Goal: Task Accomplishment & Management: Complete application form

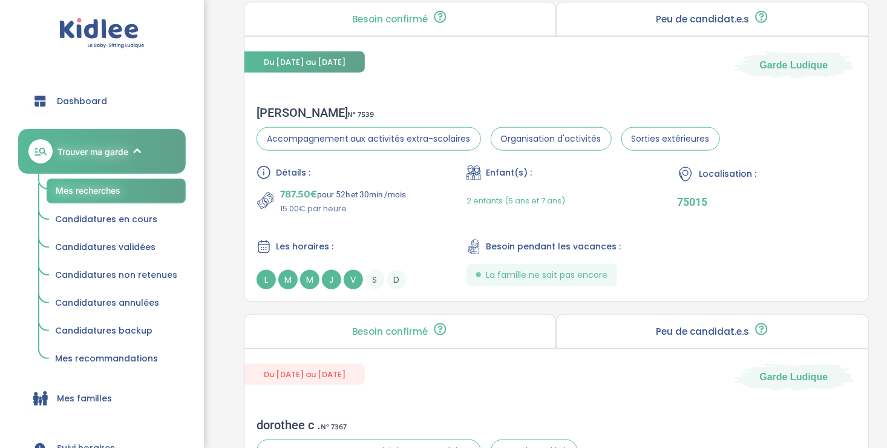
scroll to position [564, 0]
click at [389, 215] on div "Détails : 787.50€ pour 52h et 30min /mois 15.00€ par heure Enfant(s) : 2 enfant…" at bounding box center [555, 226] width 599 height 124
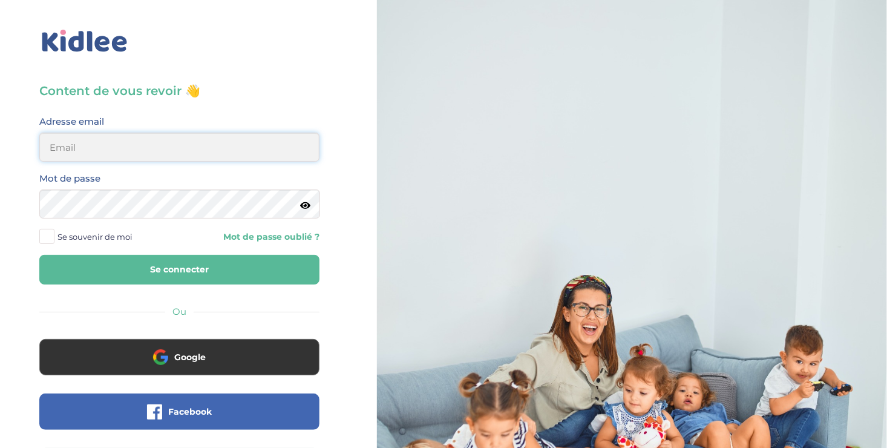
type input "ousmanealhassanetoure@gmail.com"
click at [193, 264] on button "Se connecter" at bounding box center [179, 270] width 280 height 30
click at [88, 256] on button "Se connecter" at bounding box center [179, 270] width 280 height 30
click at [50, 236] on span at bounding box center [46, 236] width 15 height 15
click at [0, 0] on input "Se souvenir de moi" at bounding box center [0, 0] width 0 height 0
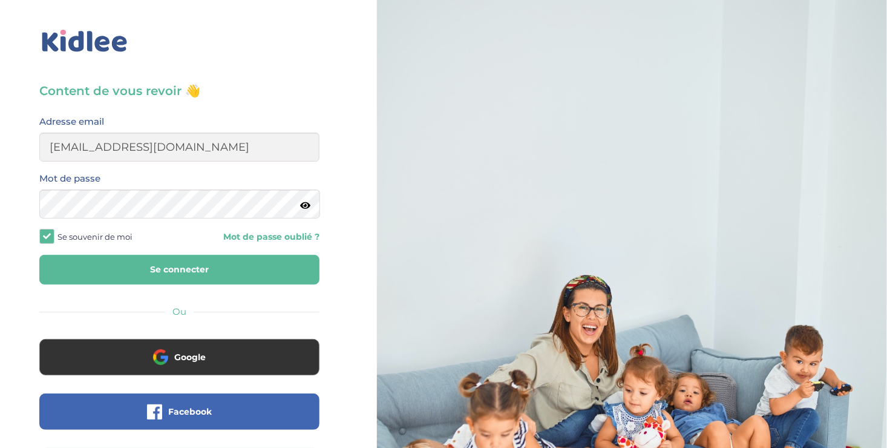
click at [110, 269] on button "Se connecter" at bounding box center [179, 270] width 280 height 30
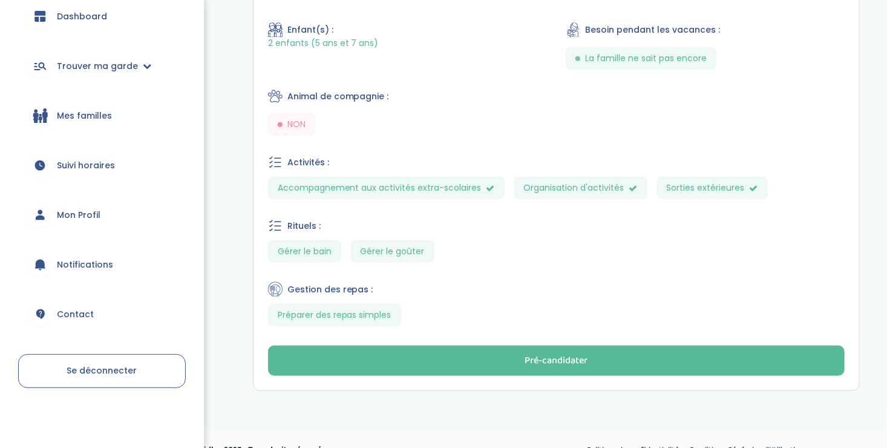
scroll to position [571, 0]
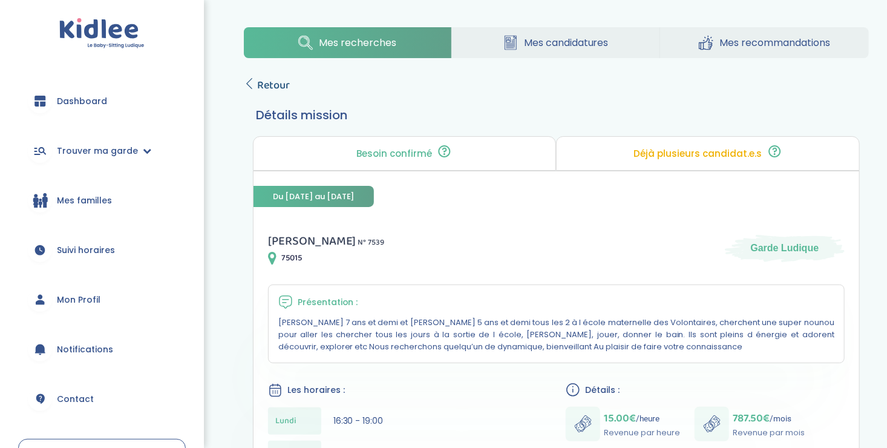
click at [247, 81] on icon at bounding box center [249, 83] width 11 height 11
click at [74, 200] on span "Mes familles" at bounding box center [84, 200] width 55 height 13
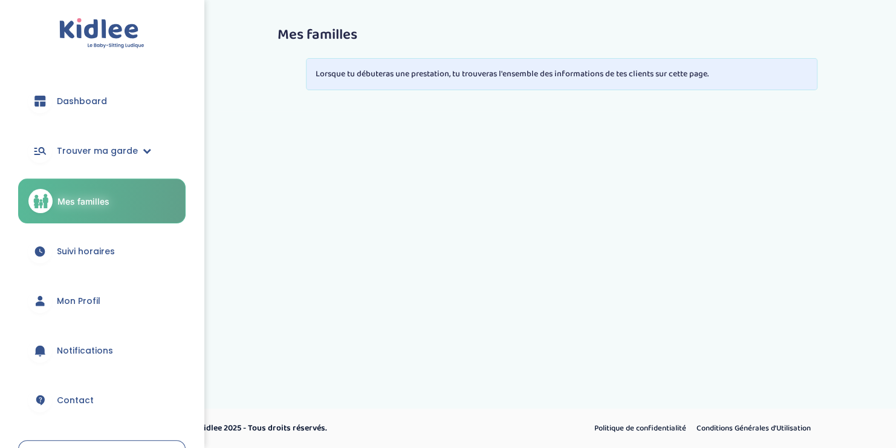
click at [72, 246] on span "Suivi horaires" at bounding box center [86, 251] width 58 height 13
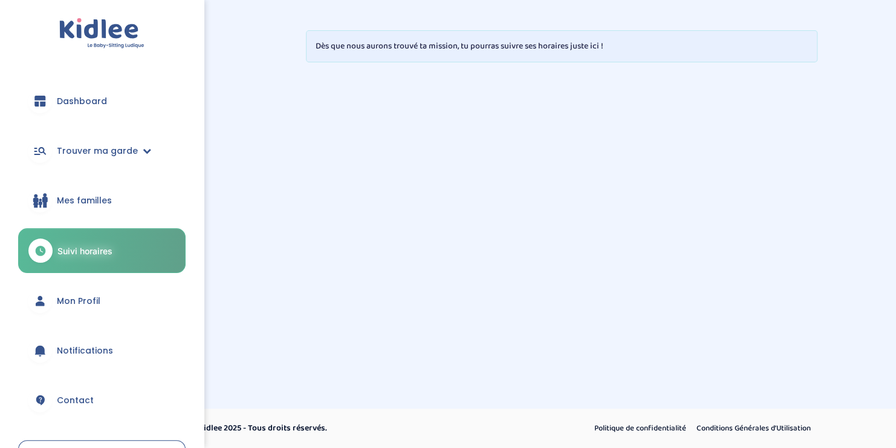
click at [69, 195] on span "Mes familles" at bounding box center [84, 200] width 55 height 13
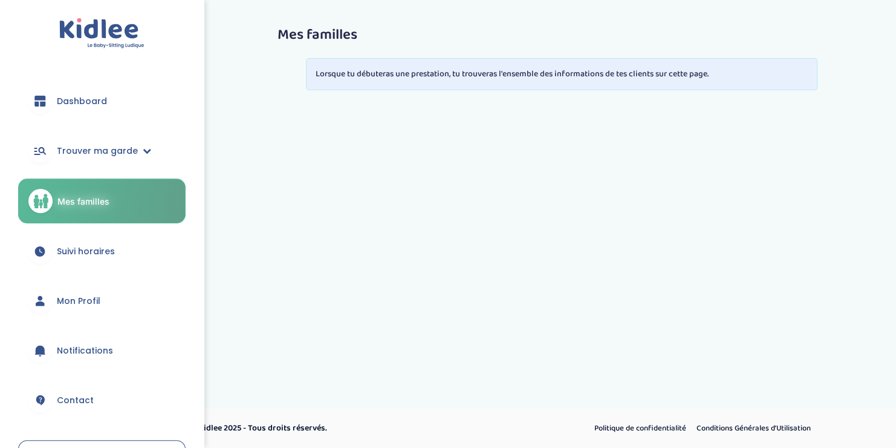
click at [50, 210] on link "Mes familles" at bounding box center [102, 200] width 168 height 45
click at [62, 151] on span "Trouver ma garde" at bounding box center [97, 151] width 81 height 13
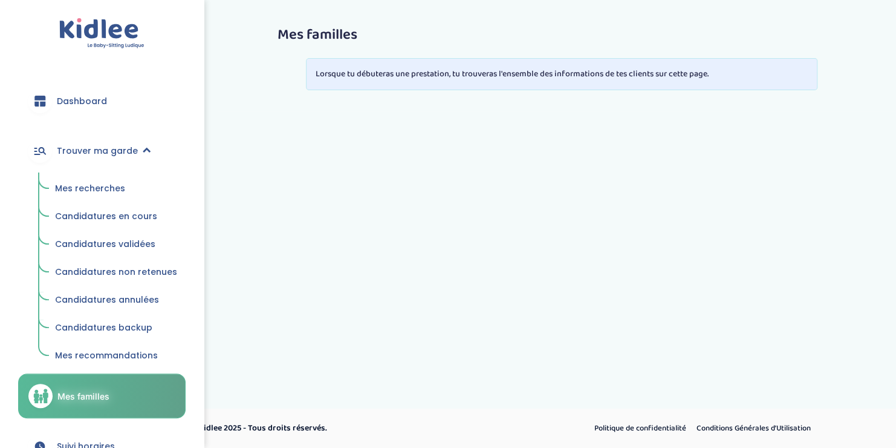
click at [68, 185] on span "Mes recherches" at bounding box center [90, 188] width 70 height 12
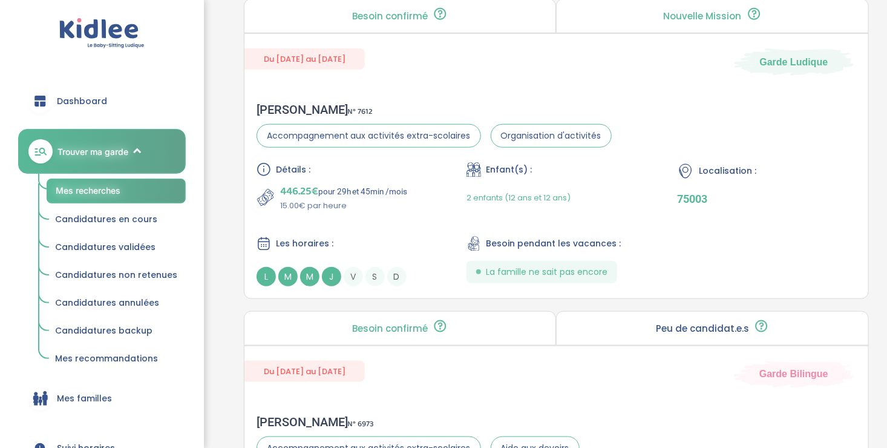
scroll to position [546, 0]
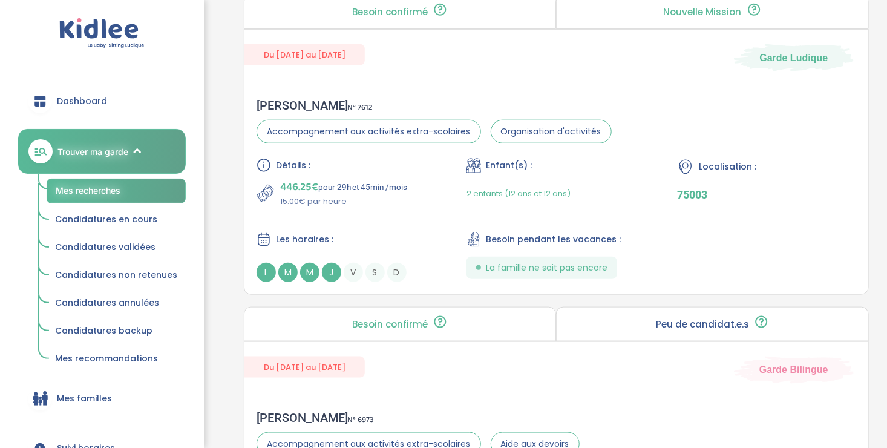
click at [390, 205] on p "15.00€ par heure" at bounding box center [344, 201] width 128 height 12
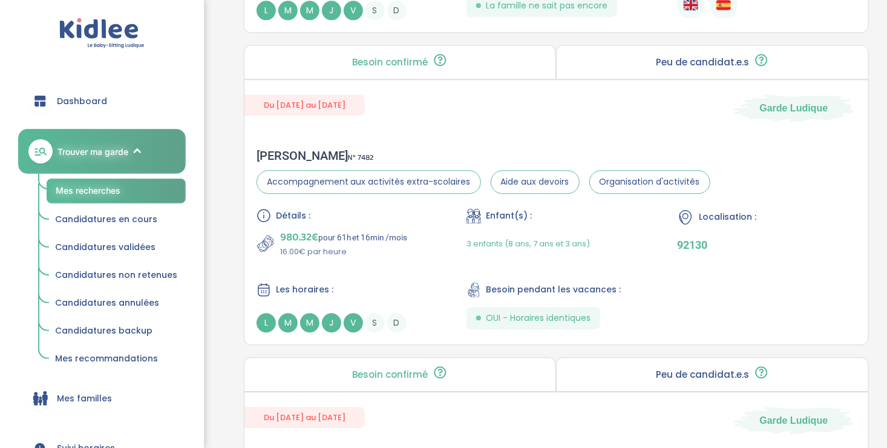
scroll to position [1436, 0]
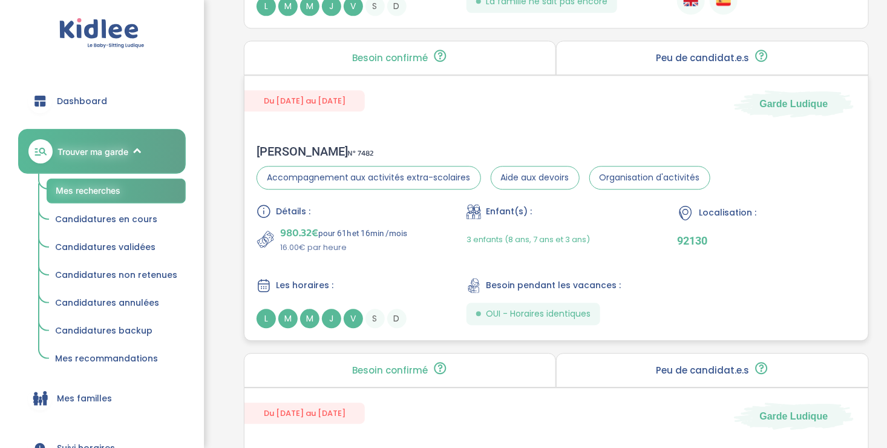
click at [392, 256] on div "Détails : 980.32€ pour 61h et 16min /mois 16.00€ par heure Enfant(s) : 3 enfant…" at bounding box center [555, 266] width 599 height 124
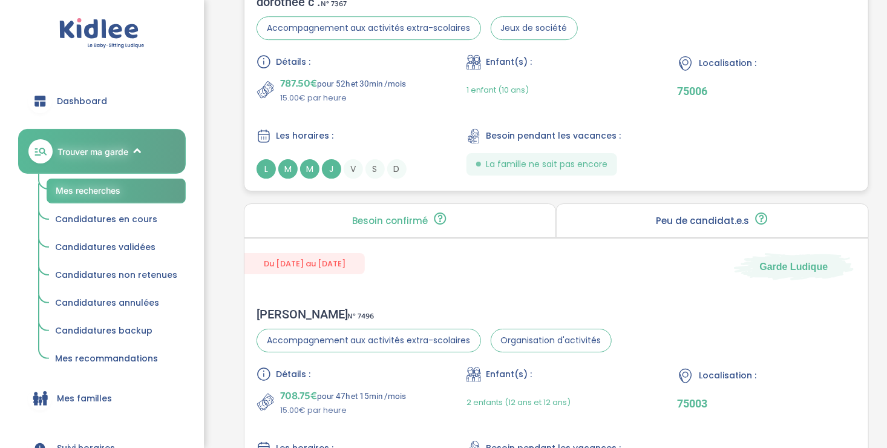
scroll to position [2026, 0]
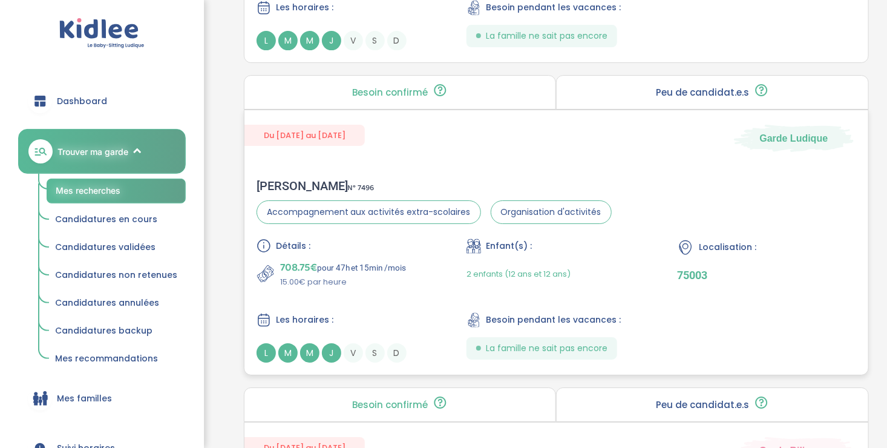
click at [410, 280] on div "708.75€ pour 47h et 15min /mois 15.00€ par heure" at bounding box center [345, 273] width 179 height 29
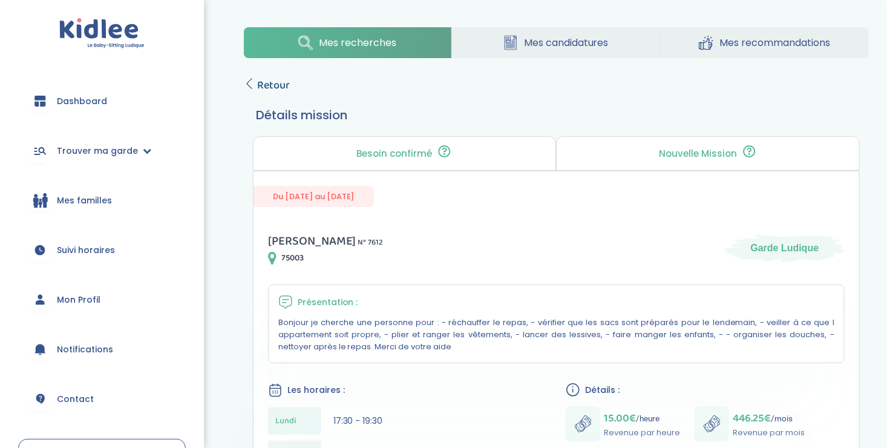
click at [248, 82] on icon at bounding box center [249, 83] width 11 height 11
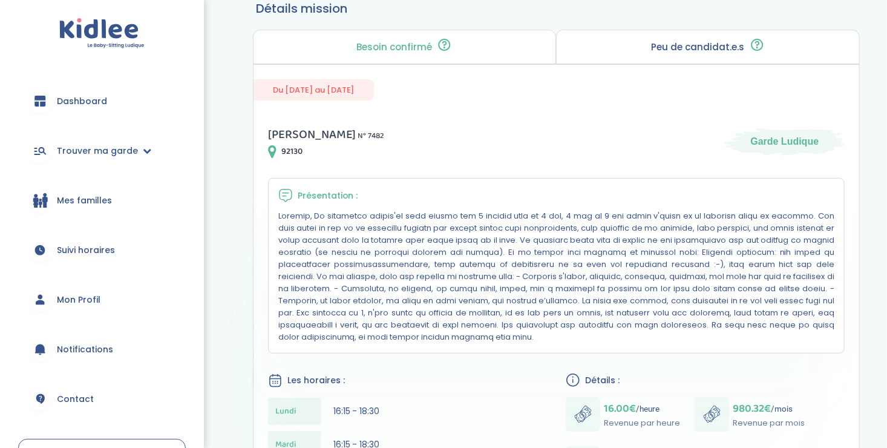
scroll to position [36, 0]
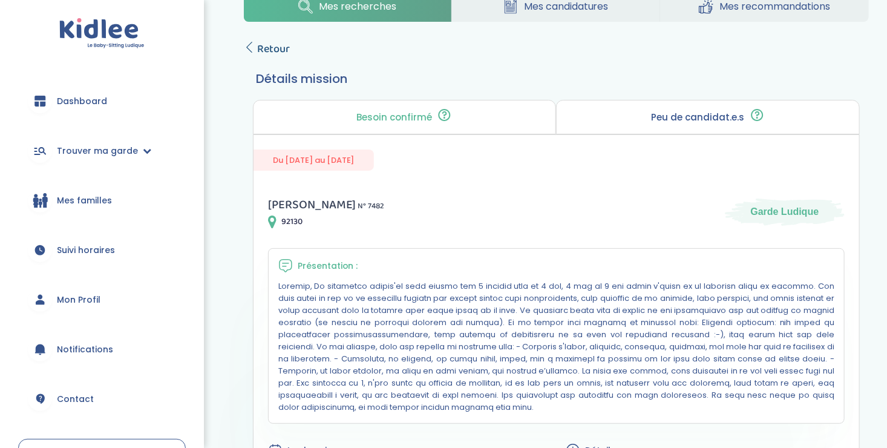
click at [244, 52] on link "Retour" at bounding box center [267, 49] width 46 height 17
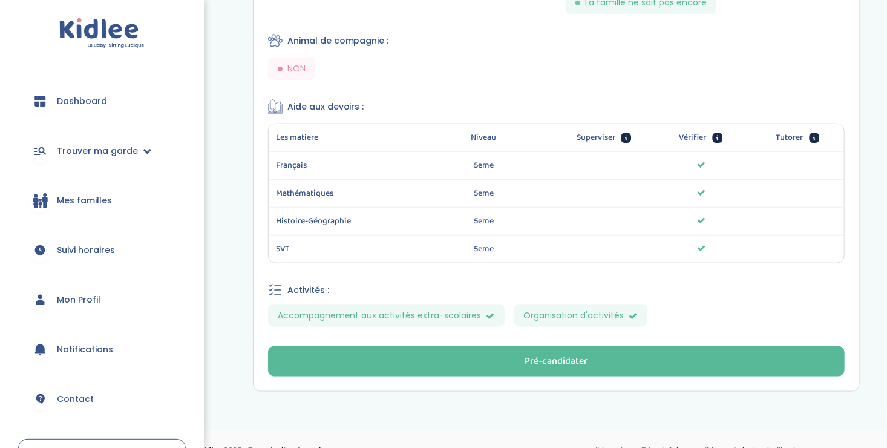
scroll to position [568, 0]
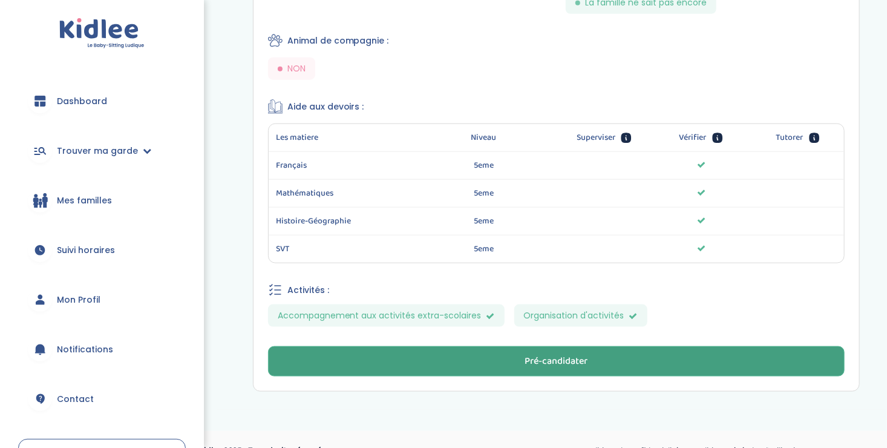
click at [446, 363] on button "Pré-candidater" at bounding box center [556, 361] width 576 height 30
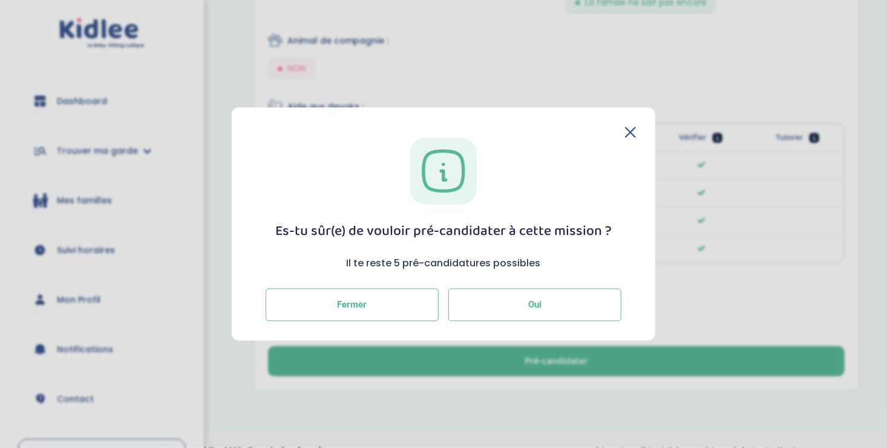
click at [519, 308] on button "Oui" at bounding box center [534, 304] width 173 height 33
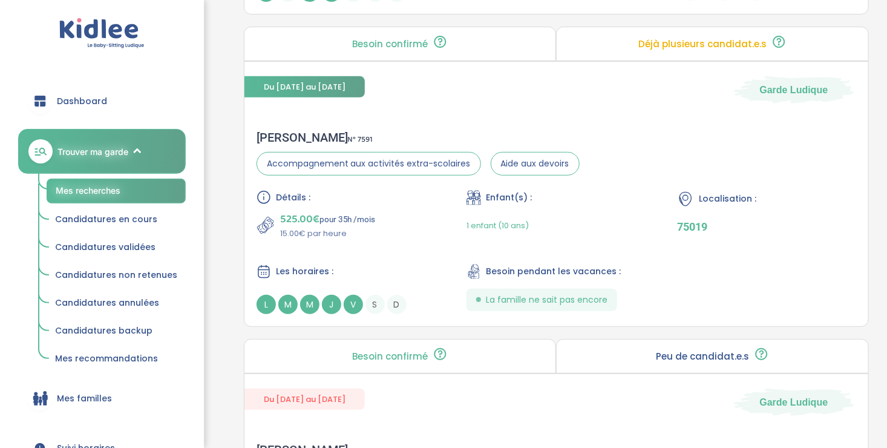
scroll to position [2428, 0]
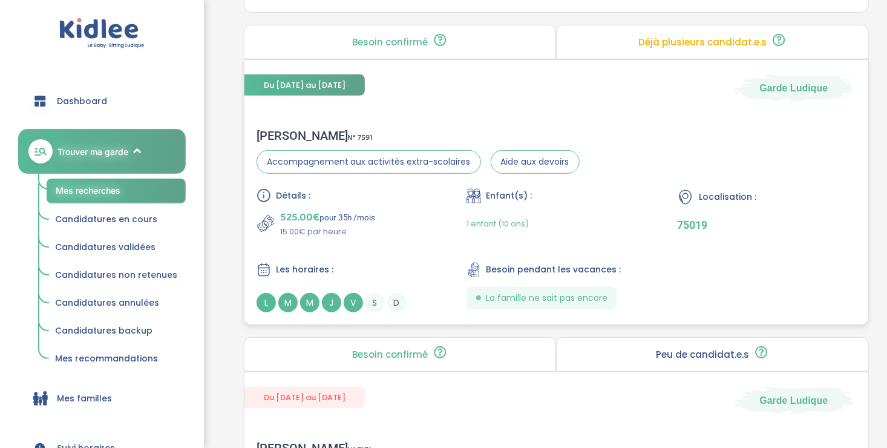
click at [422, 253] on div "Détails : 525.00€ pour 35h /mois 15.00€ par heure Enfant(s) : 1 enfant (10 ans)…" at bounding box center [555, 250] width 599 height 124
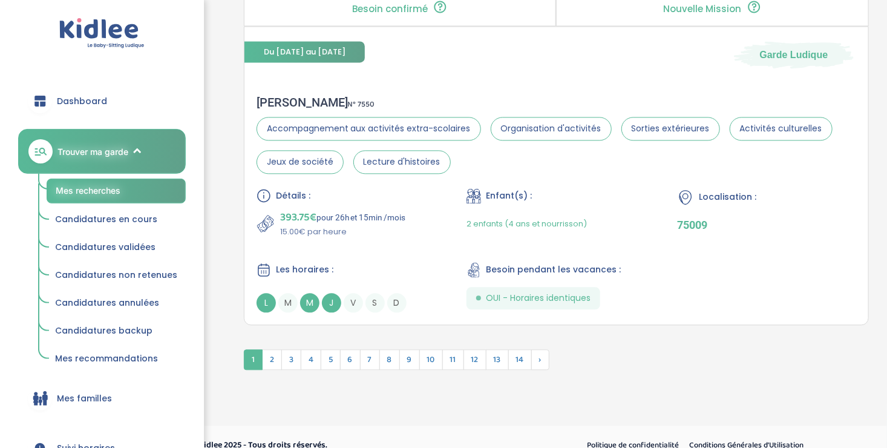
scroll to position [3398, 0]
click at [269, 356] on span "2" at bounding box center [272, 358] width 20 height 21
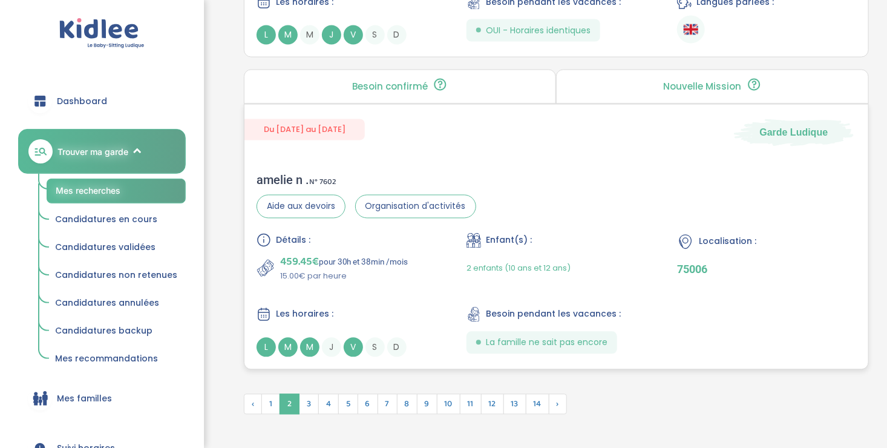
scroll to position [3291, 0]
click at [339, 281] on div "Détails : 459.45€ pour 30h et 38min /mois 15.00€ par heure Enfant(s) : 2 enfant…" at bounding box center [555, 295] width 599 height 124
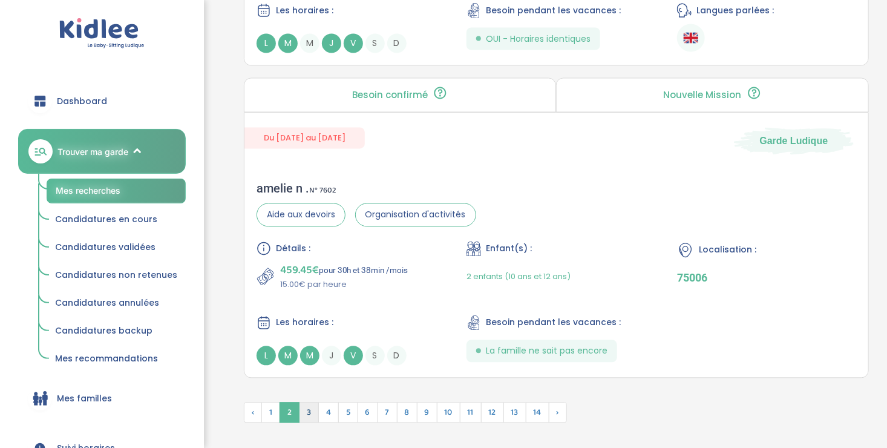
scroll to position [3346, 0]
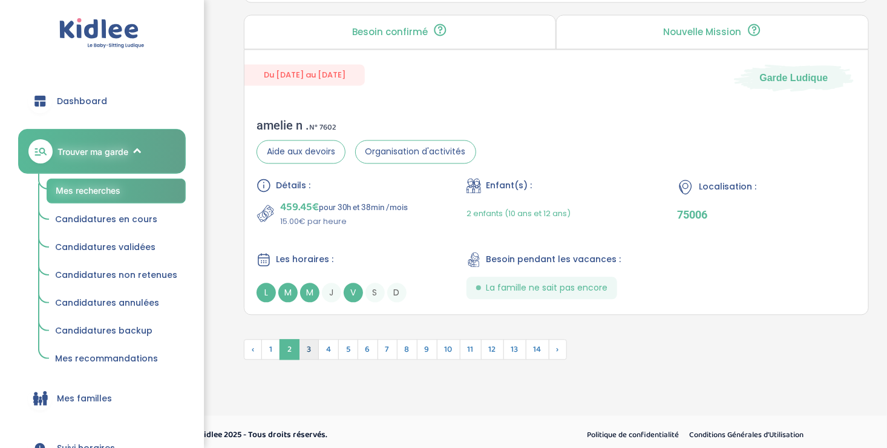
click at [305, 339] on span "3" at bounding box center [309, 349] width 20 height 21
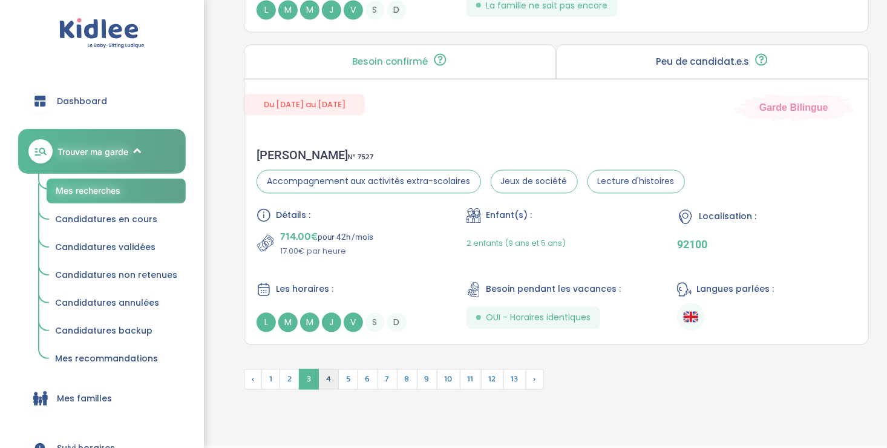
click at [329, 373] on span "4" at bounding box center [328, 379] width 21 height 21
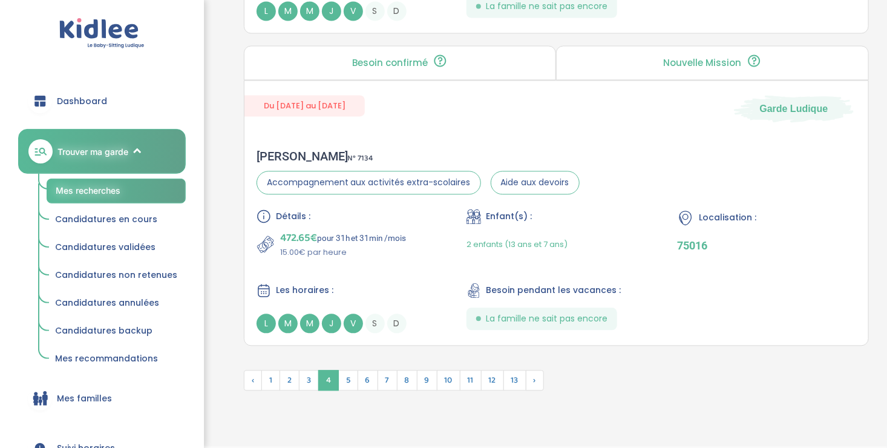
scroll to position [3377, 0]
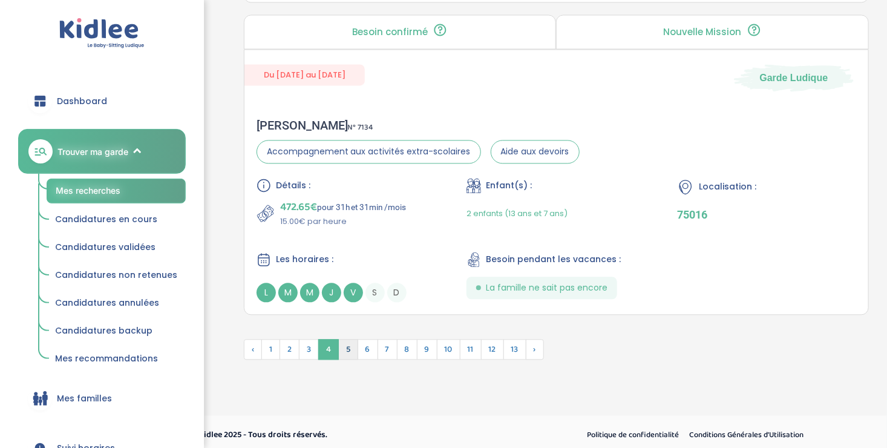
click at [346, 344] on span "5" at bounding box center [348, 349] width 20 height 21
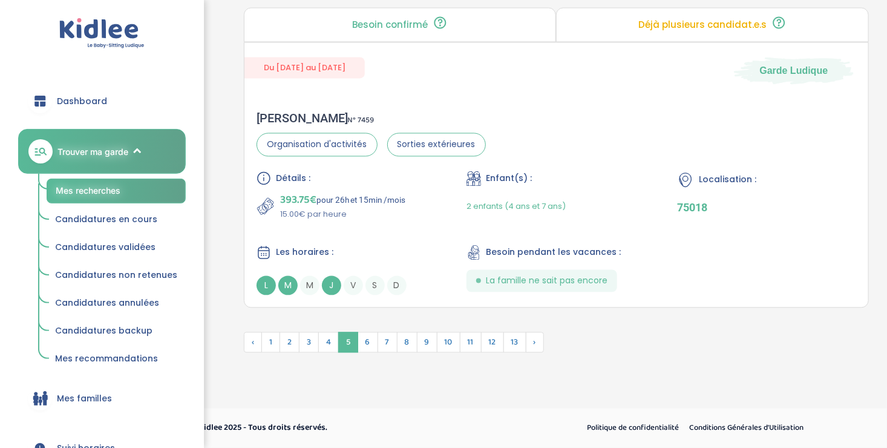
scroll to position [3314, 0]
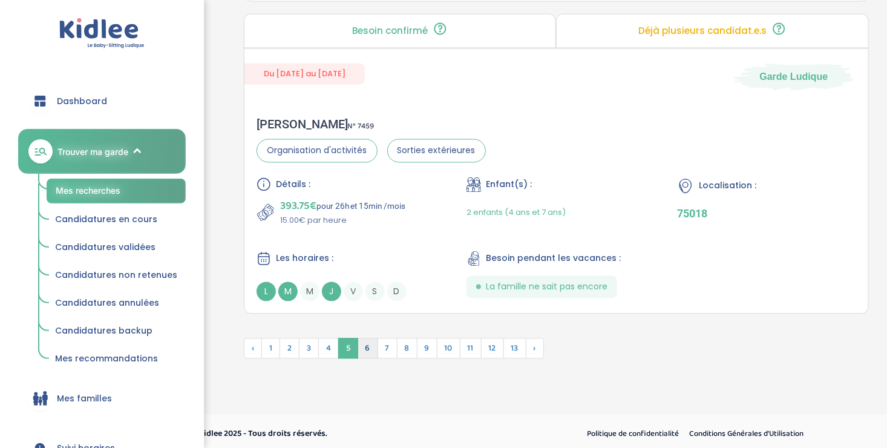
click at [365, 348] on span "6" at bounding box center [367, 348] width 21 height 21
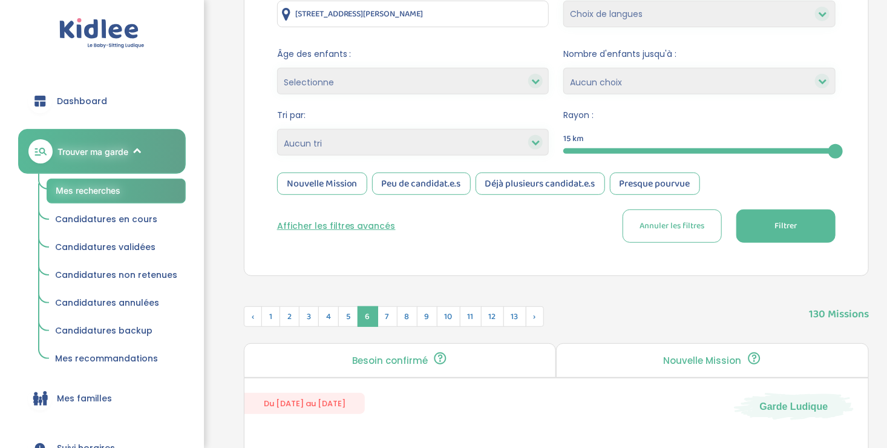
scroll to position [0, 0]
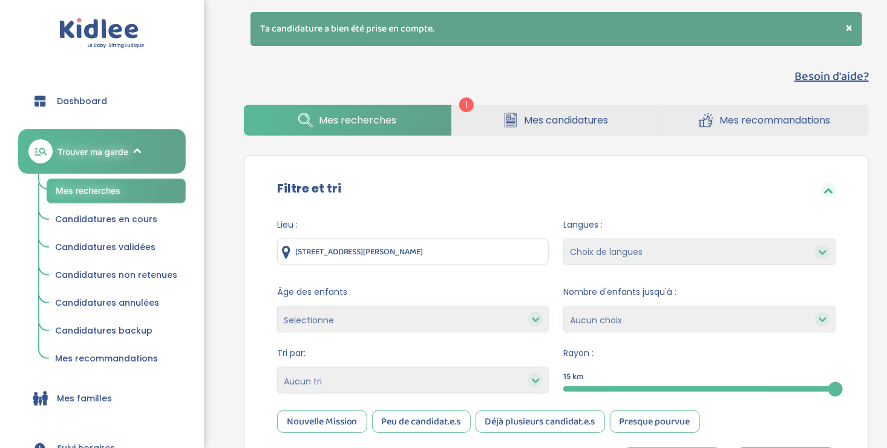
click at [88, 185] on span "Mes recherches" at bounding box center [88, 190] width 65 height 10
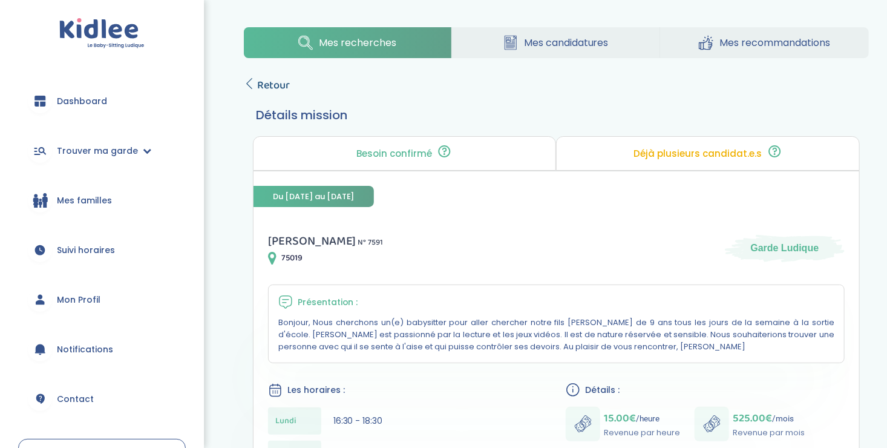
click at [252, 83] on icon at bounding box center [249, 83] width 11 height 11
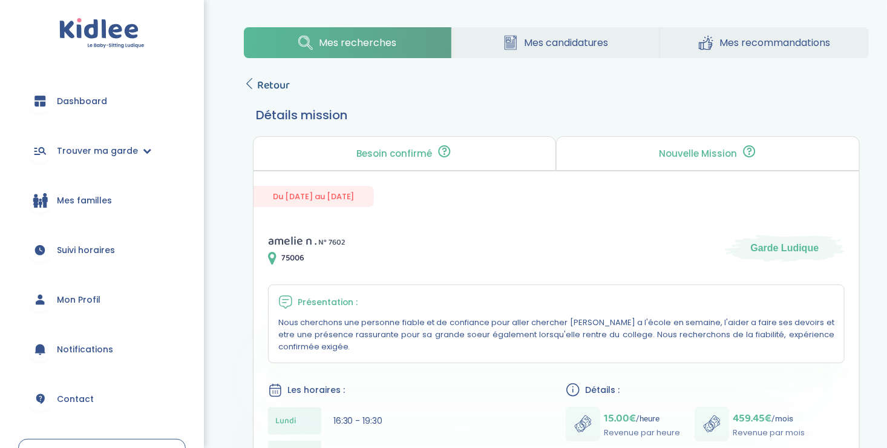
click at [249, 79] on icon at bounding box center [249, 83] width 11 height 11
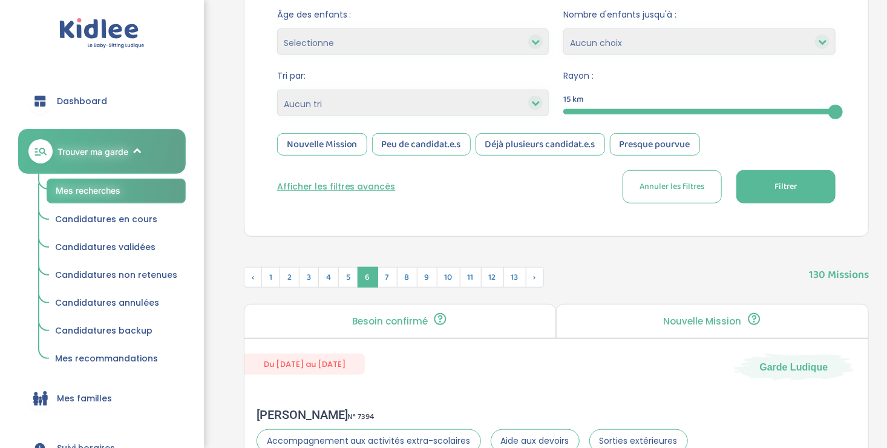
scroll to position [235, 0]
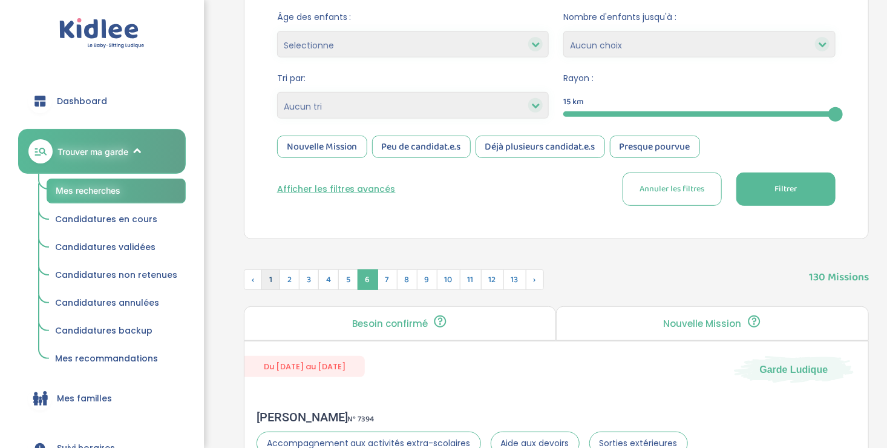
click at [268, 278] on span "1" at bounding box center [270, 279] width 19 height 21
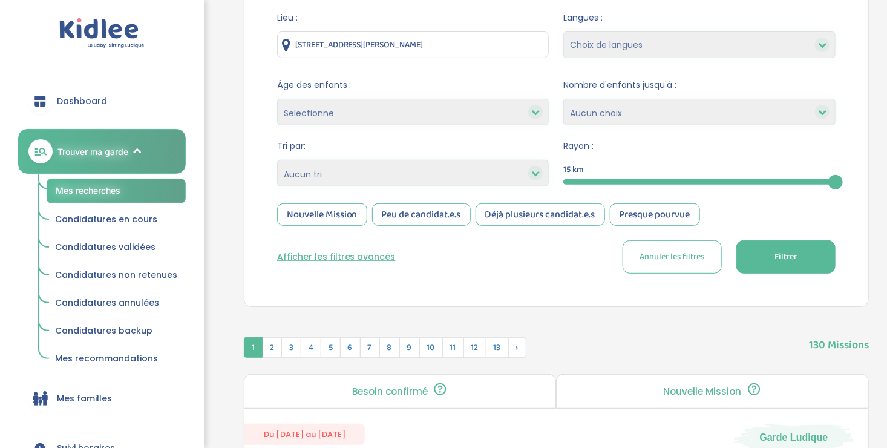
scroll to position [0, 0]
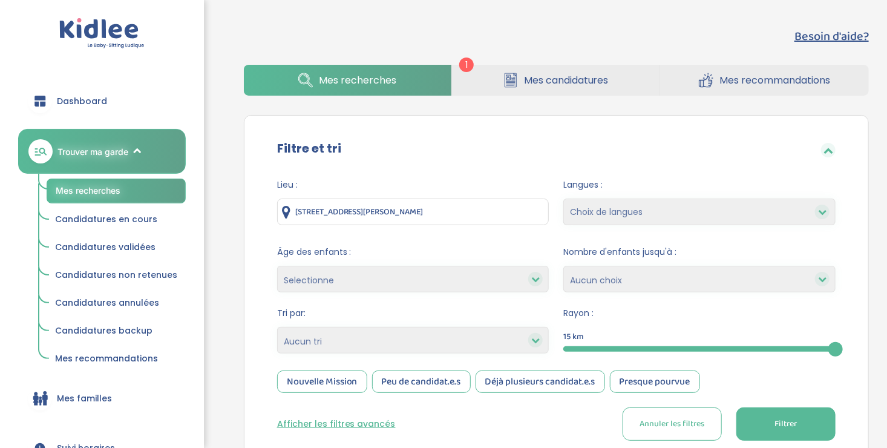
click at [520, 74] on link "Mes candidatures" at bounding box center [555, 80] width 207 height 31
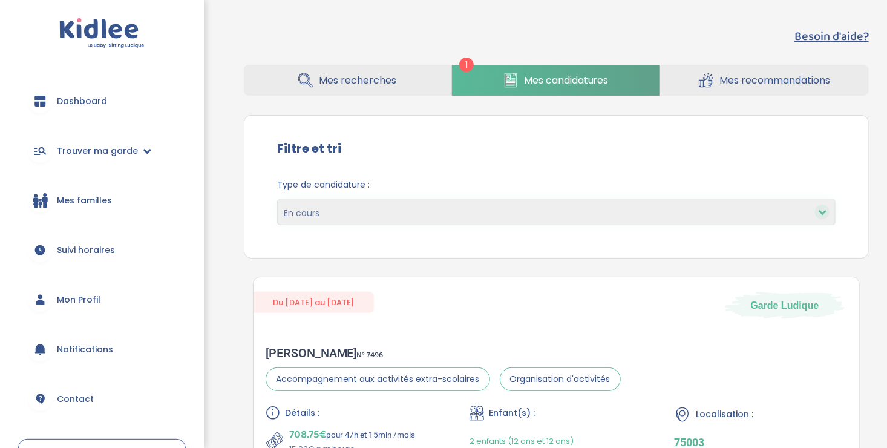
scroll to position [175, 0]
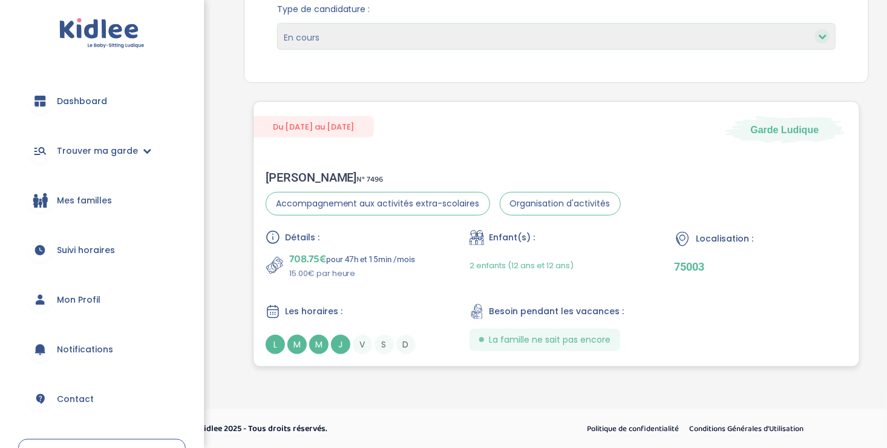
click at [366, 304] on div "Les horaires :" at bounding box center [351, 311] width 173 height 15
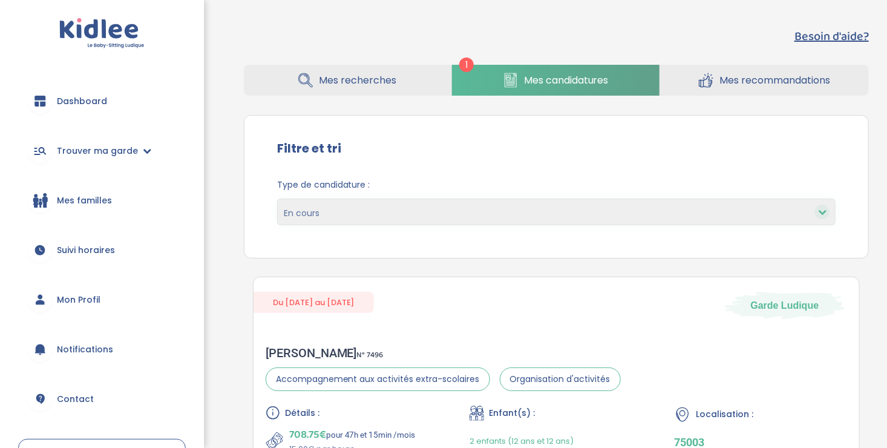
click at [327, 93] on link "Mes recherches" at bounding box center [347, 80] width 207 height 31
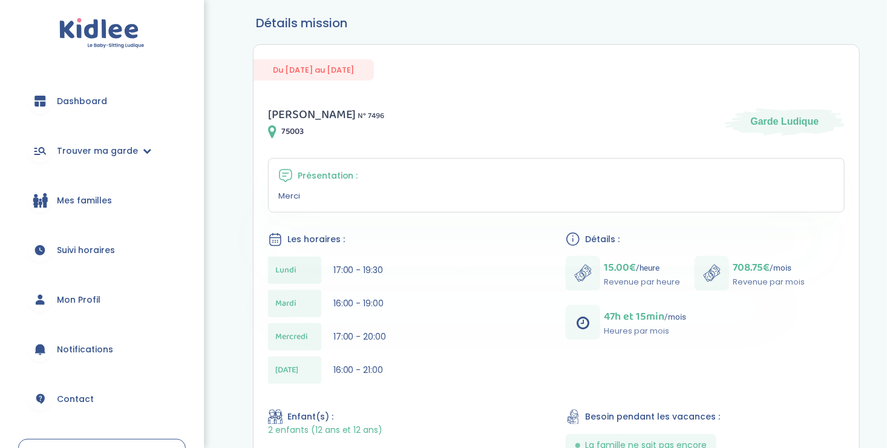
scroll to position [94, 0]
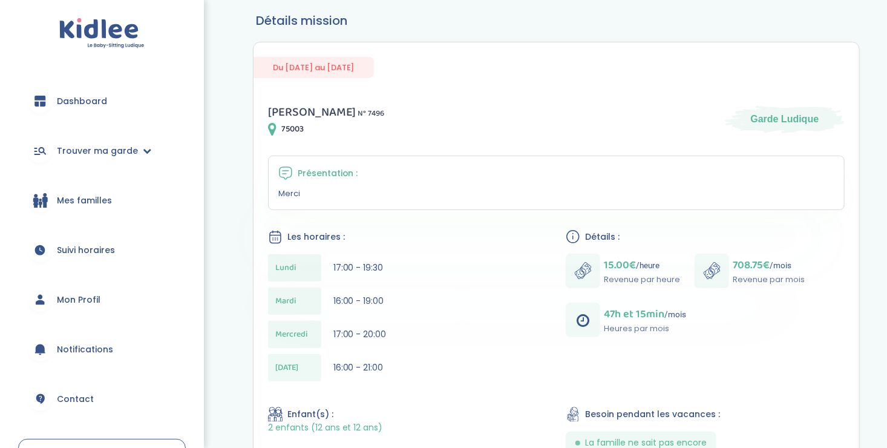
click at [477, 252] on div "Les horaires : [DATE] 17:00 - 19:30 [DATE] 16:00 - 19:00 [DATE] 17:00 - 20:00 […" at bounding box center [407, 308] width 279 height 158
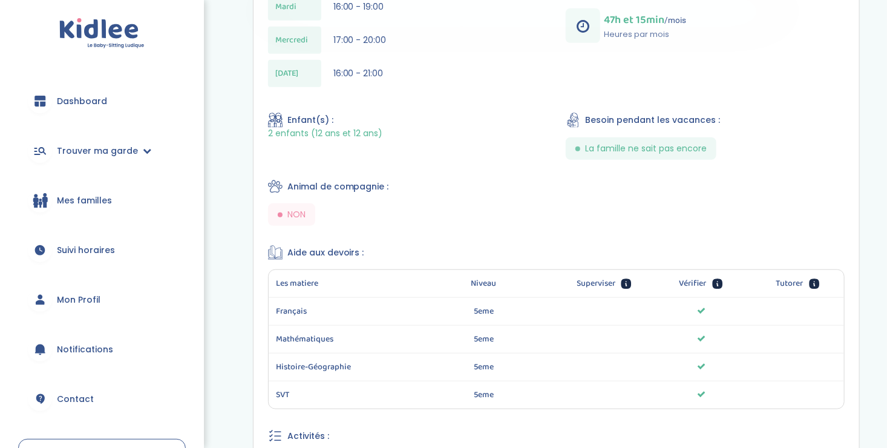
scroll to position [389, 0]
click at [209, 423] on div "Mes recherches Mes candidatures Mes recommandations Retour Détails mission Du […" at bounding box center [543, 88] width 703 height 937
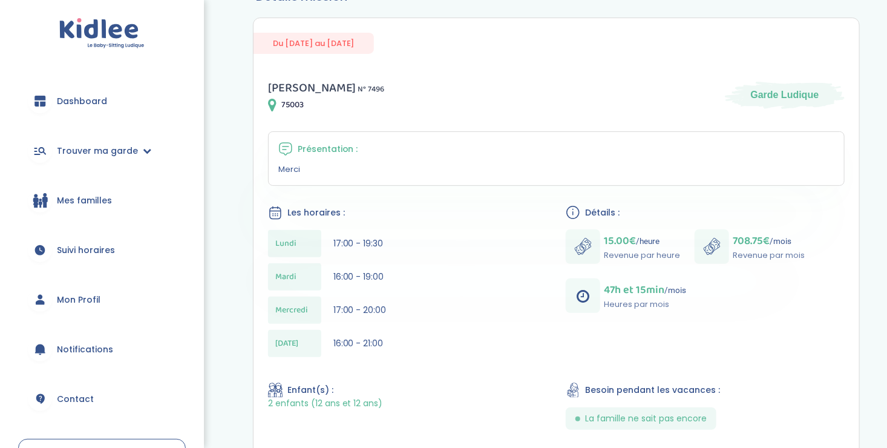
scroll to position [0, 0]
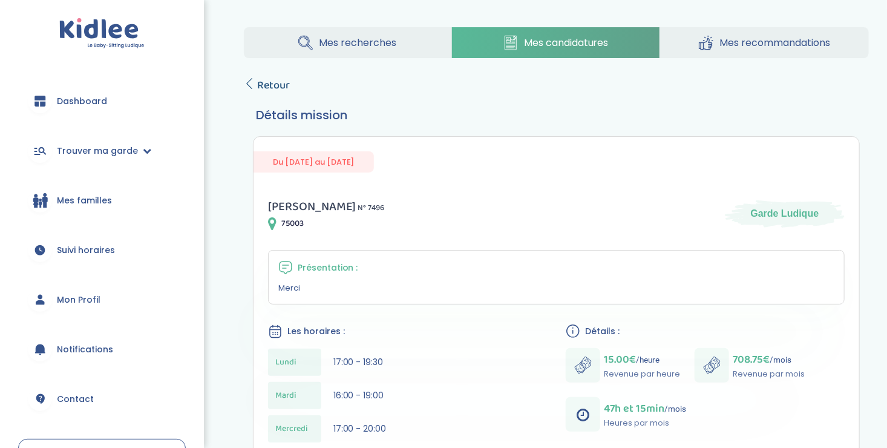
click at [249, 81] on icon at bounding box center [249, 83] width 11 height 11
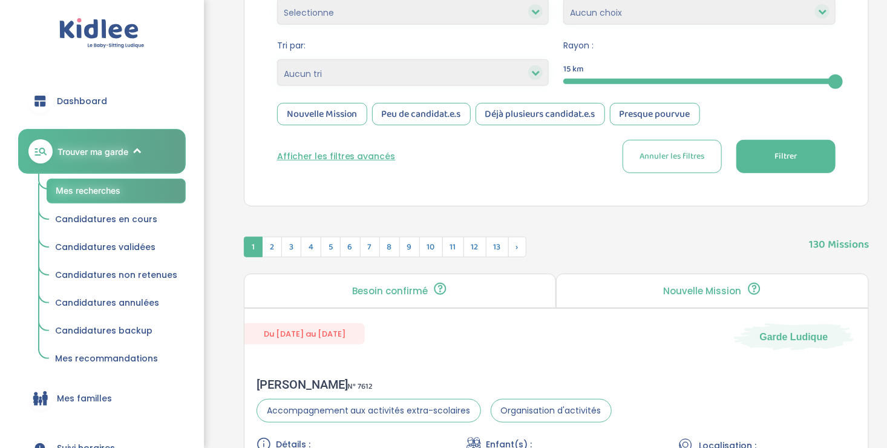
scroll to position [268, 0]
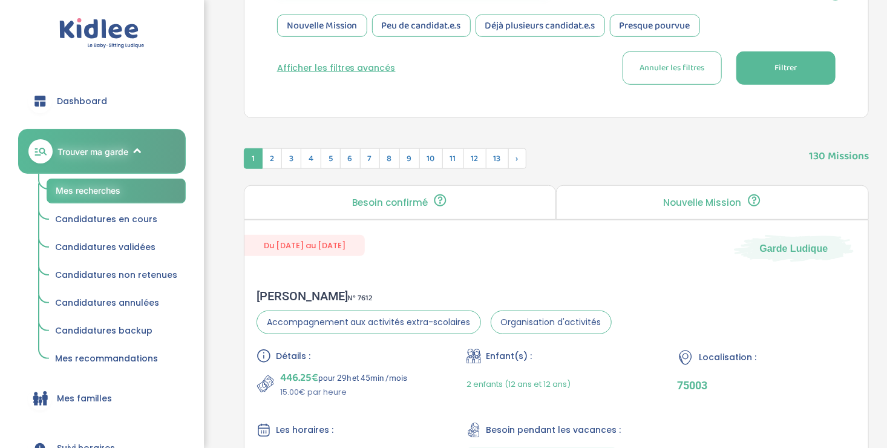
scroll to position [368, 0]
